Goal: Use online tool/utility: Utilize a website feature to perform a specific function

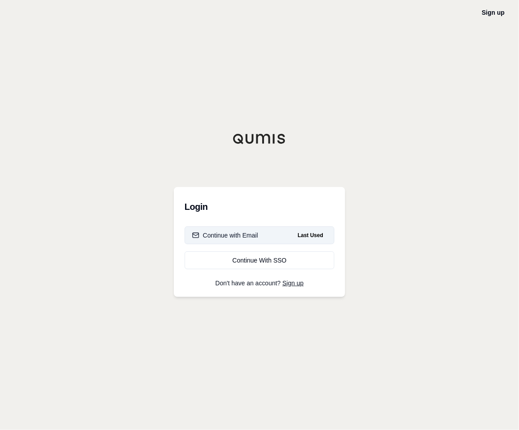
click at [241, 233] on div "Continue with Email" at bounding box center [225, 235] width 66 height 9
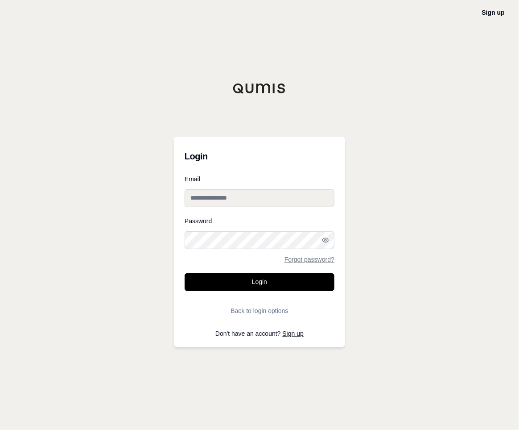
type input "**********"
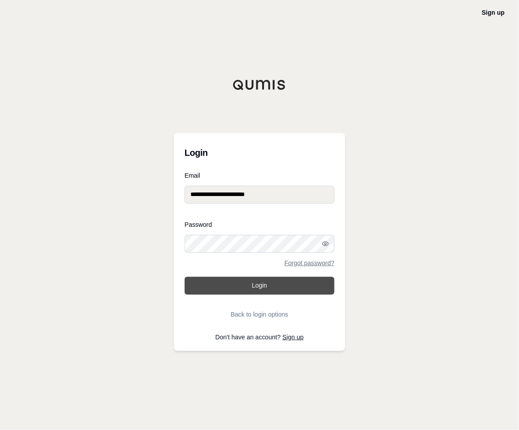
click at [263, 286] on button "Login" at bounding box center [260, 286] width 150 height 18
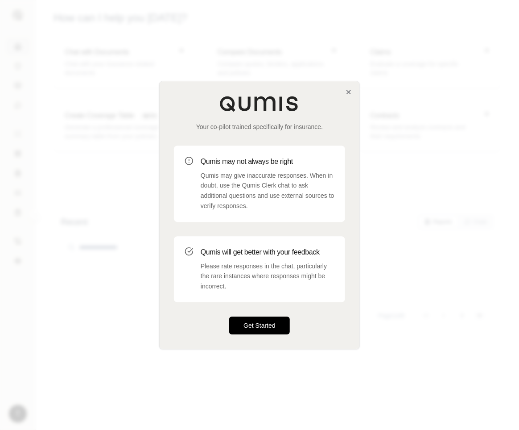
click at [261, 328] on button "Get Started" at bounding box center [259, 325] width 61 height 18
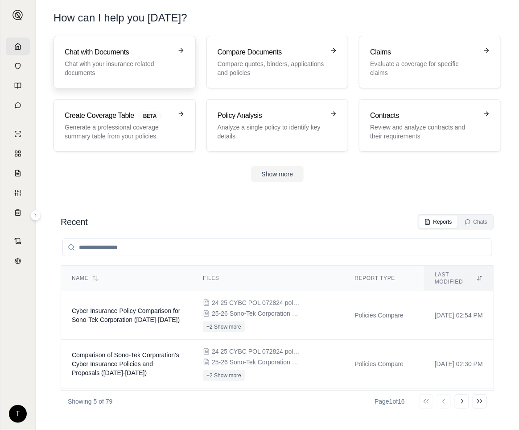
click at [102, 50] on h3 "Chat with Documents" at bounding box center [119, 52] width 108 height 11
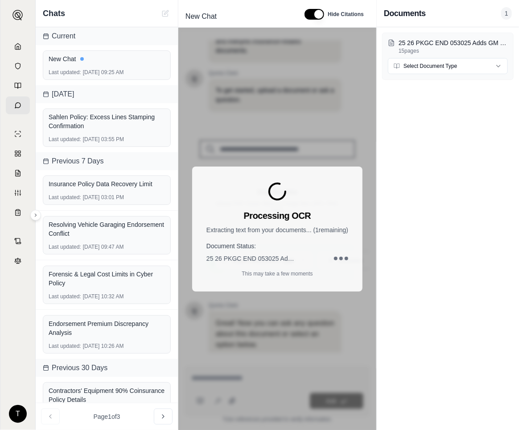
scroll to position [69, 0]
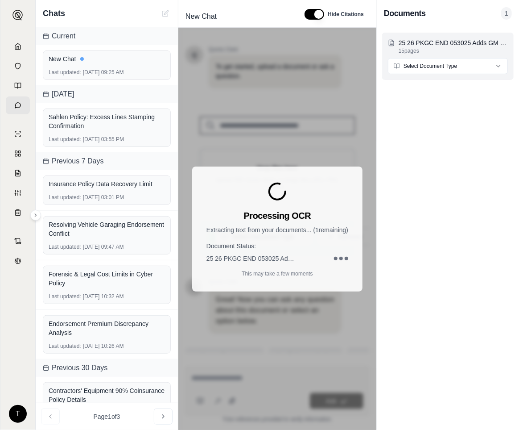
click at [501, 64] on html "T Chats Current New Chat Last updated: [DATE] 09:25 AM [DATE] Sahlen Policy: Ex…" at bounding box center [259, 215] width 519 height 430
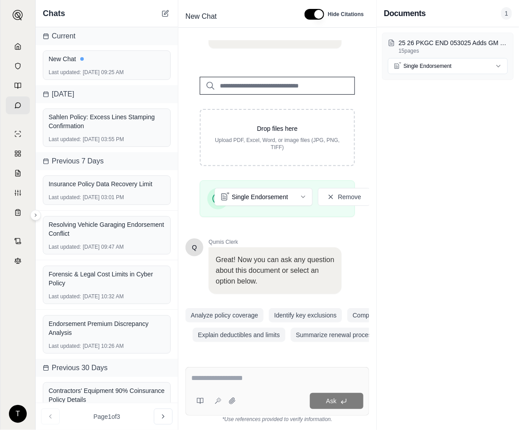
scroll to position [123, 0]
click at [194, 376] on textarea at bounding box center [277, 377] width 172 height 11
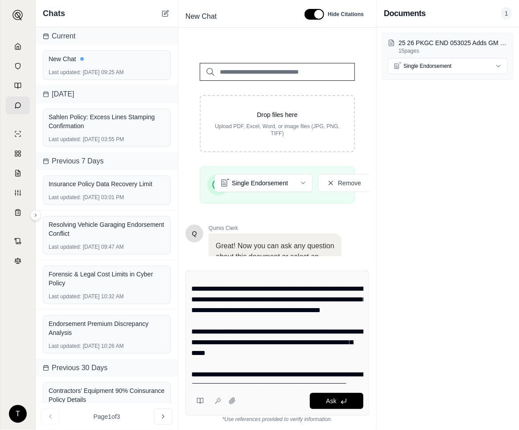
scroll to position [0, 0]
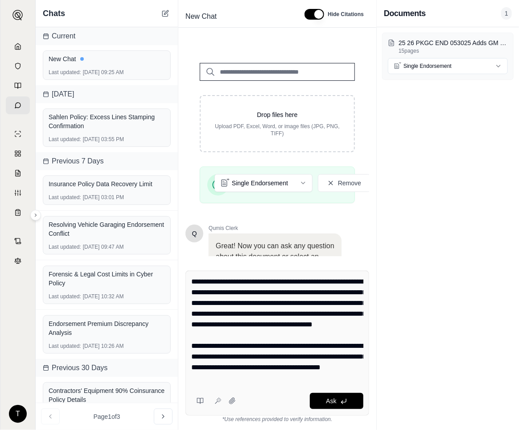
click at [268, 335] on textarea "**********" at bounding box center [277, 329] width 172 height 107
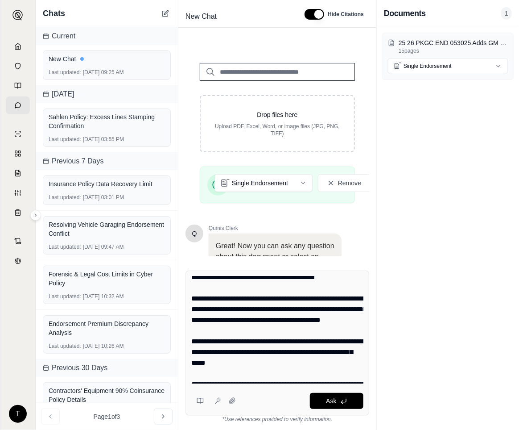
scroll to position [107, 0]
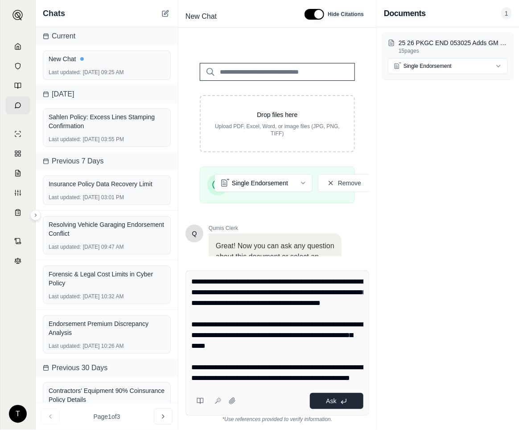
type textarea "**********"
click at [345, 398] on icon at bounding box center [343, 400] width 7 height 7
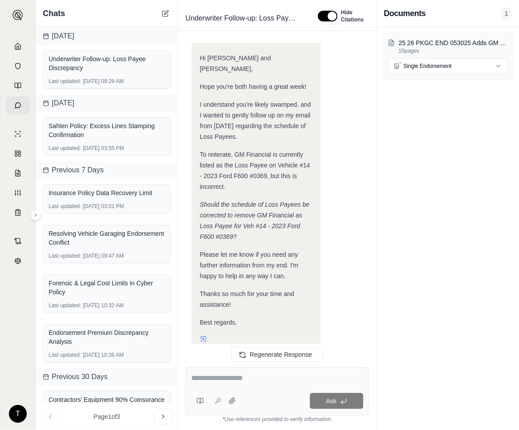
scroll to position [634, 0]
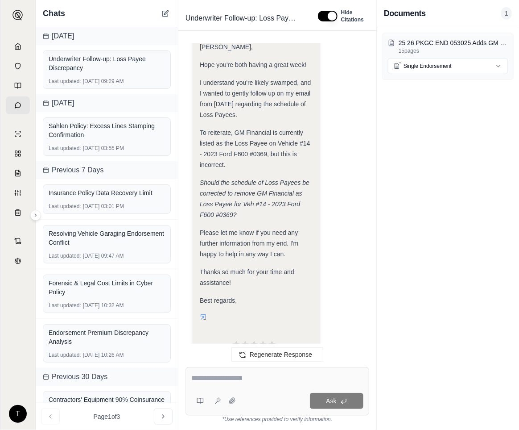
click at [213, 378] on textarea at bounding box center [277, 377] width 172 height 11
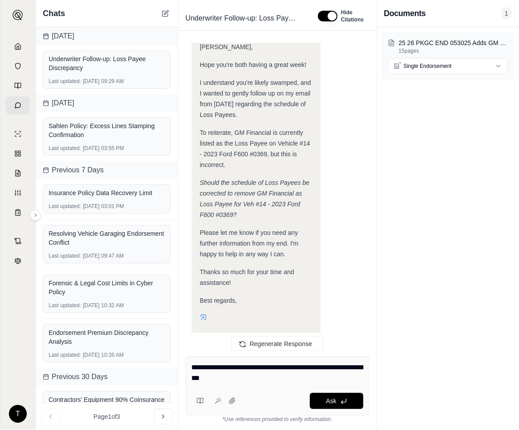
type textarea "**********"
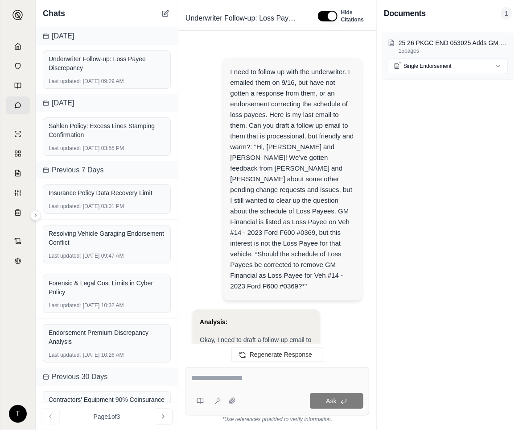
scroll to position [1239, 0]
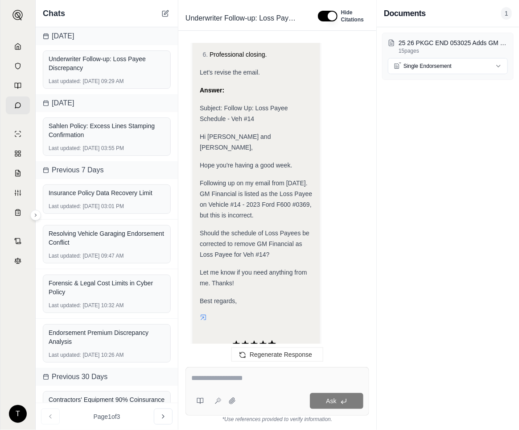
click at [271, 340] on icon at bounding box center [272, 344] width 8 height 8
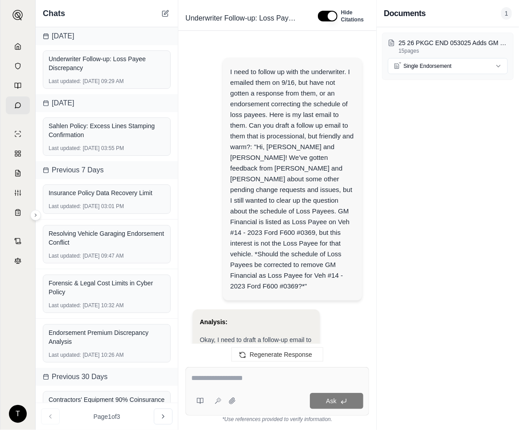
scroll to position [1313, 0]
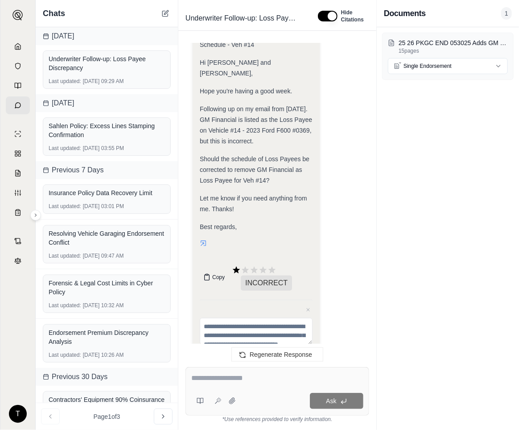
click at [212, 273] on span "Copy" at bounding box center [218, 276] width 12 height 7
